Goal: Entertainment & Leisure: Consume media (video, audio)

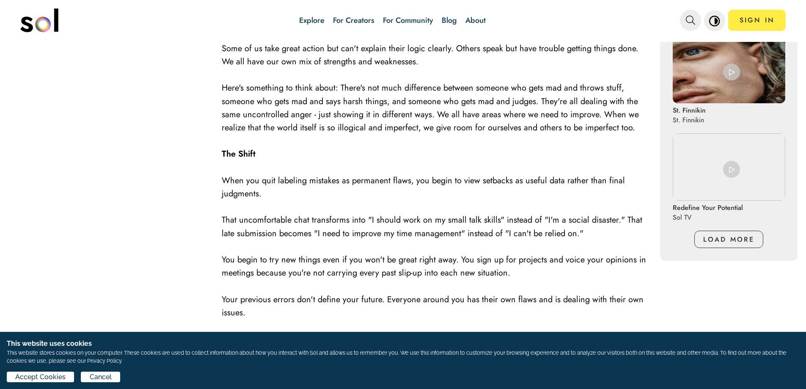
scroll to position [593, 0]
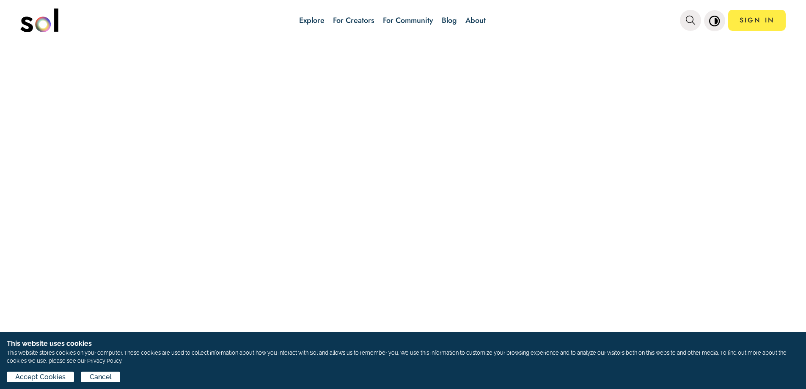
click at [190, 61] on div at bounding box center [403, 215] width 806 height 347
click at [54, 377] on span "Accept Cookies" at bounding box center [40, 377] width 50 height 10
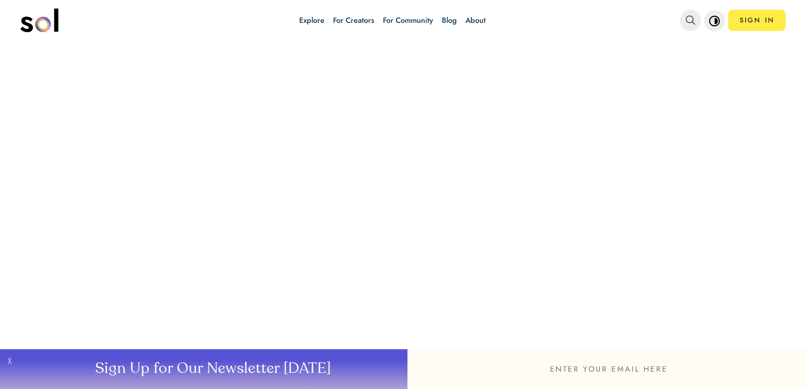
click at [153, 142] on div at bounding box center [403, 215] width 806 height 347
click at [10, 361] on button "╳" at bounding box center [8, 369] width 17 height 40
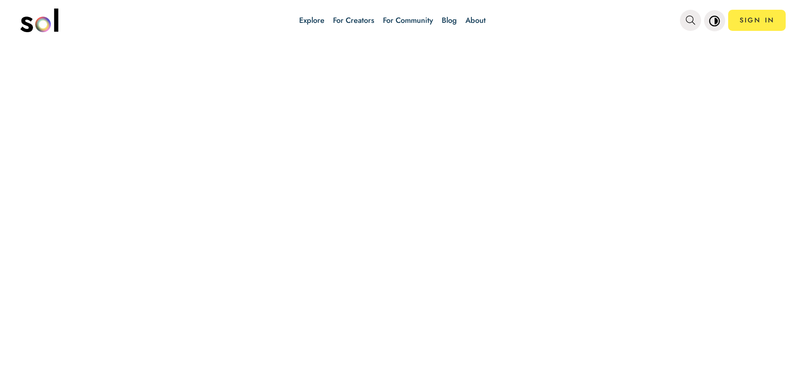
click at [185, 173] on div at bounding box center [403, 215] width 806 height 347
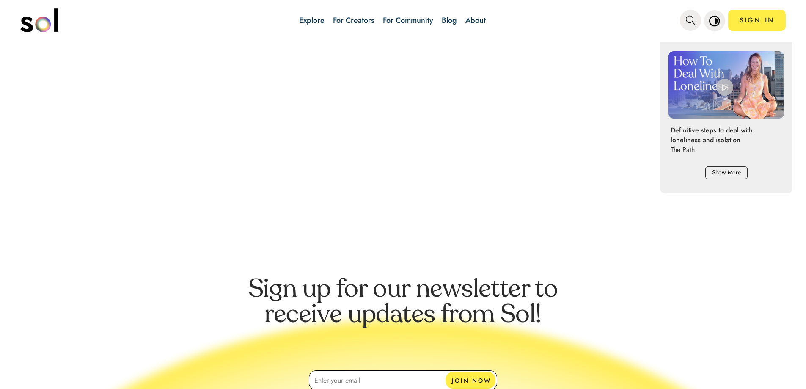
scroll to position [719, 0]
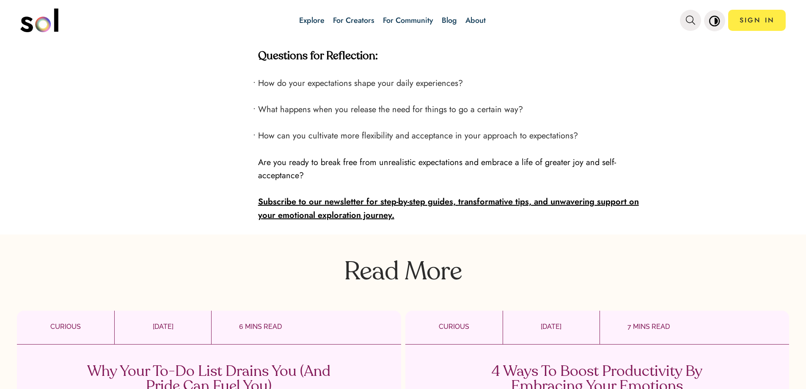
scroll to position [2370, 0]
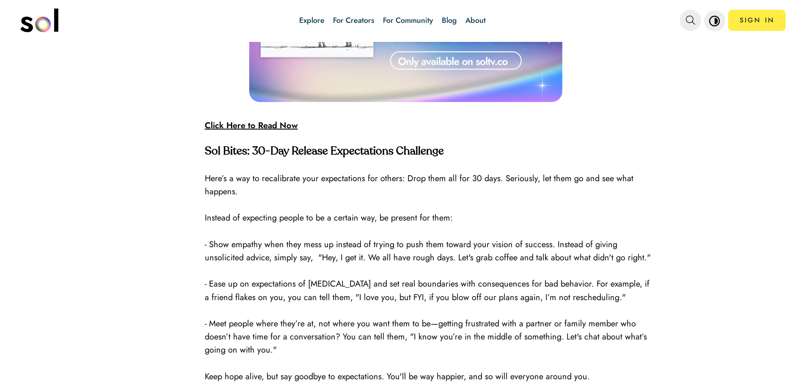
scroll to position [1354, 0]
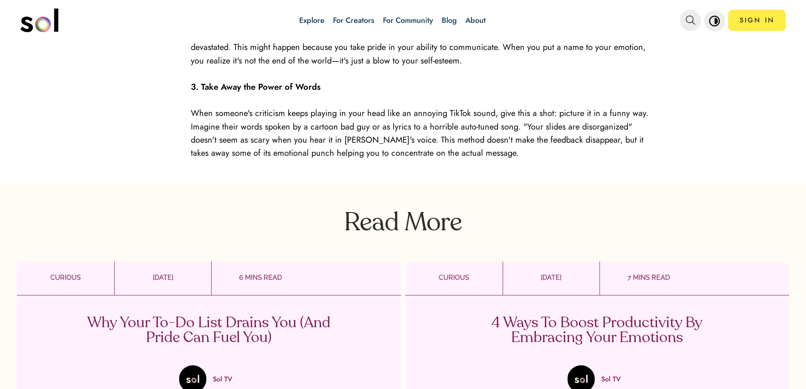
scroll to position [1397, 0]
